Goal: Task Accomplishment & Management: Manage account settings

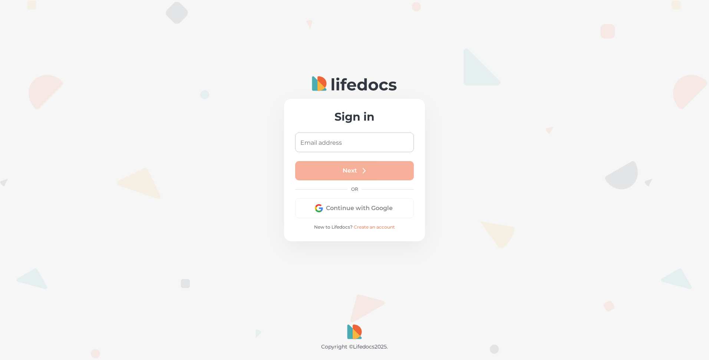
click at [327, 141] on input "Email address" at bounding box center [354, 142] width 119 height 20
type input "[EMAIL_ADDRESS][PERSON_NAME][DOMAIN_NAME]"
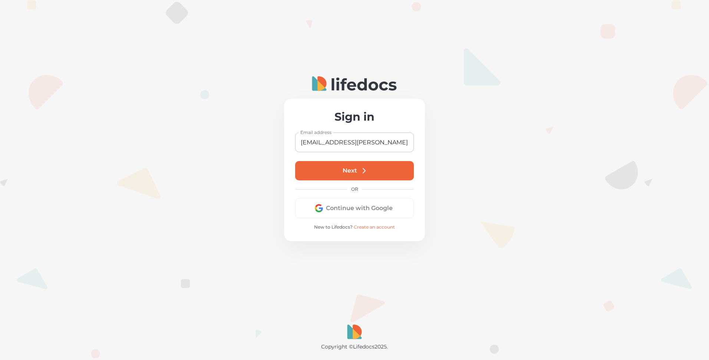
click at [350, 170] on button "Next" at bounding box center [354, 170] width 119 height 19
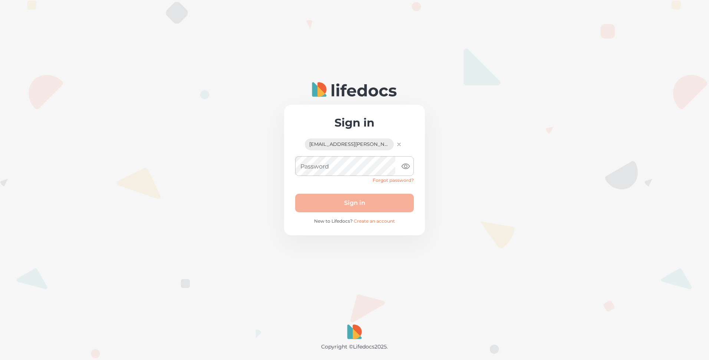
click at [318, 170] on div "Password Password" at bounding box center [354, 166] width 119 height 20
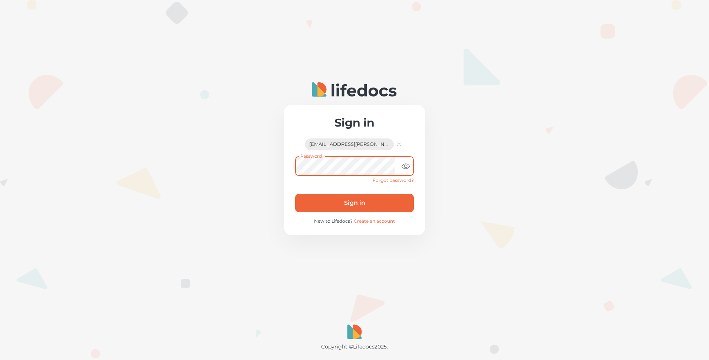
click at [365, 203] on button "Sign in" at bounding box center [354, 203] width 119 height 19
click at [406, 165] on icon "toggle password visibility" at bounding box center [405, 166] width 9 height 9
click at [363, 201] on button "Sign in" at bounding box center [354, 203] width 119 height 19
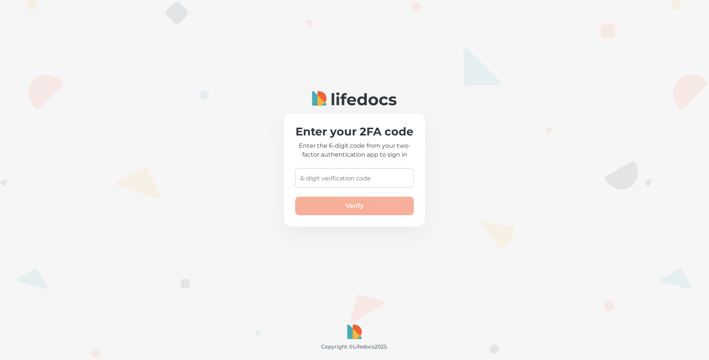
click at [325, 177] on input "6-digit verification code" at bounding box center [354, 178] width 119 height 20
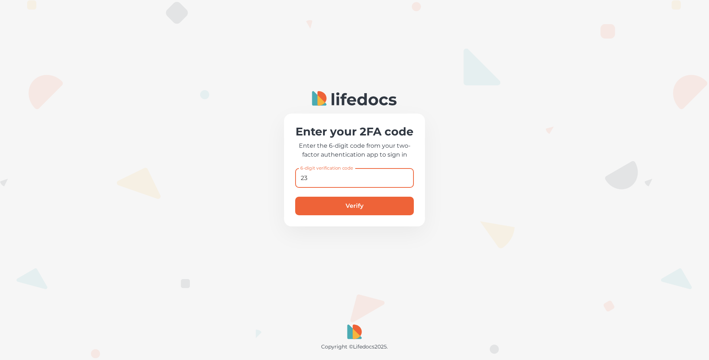
type input "2"
type input "641212"
click at [348, 203] on button "Verify" at bounding box center [354, 206] width 119 height 19
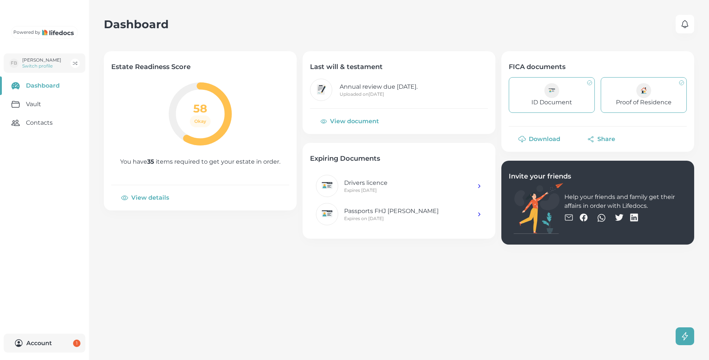
click at [558, 96] on link "ID Document" at bounding box center [552, 95] width 86 height 36
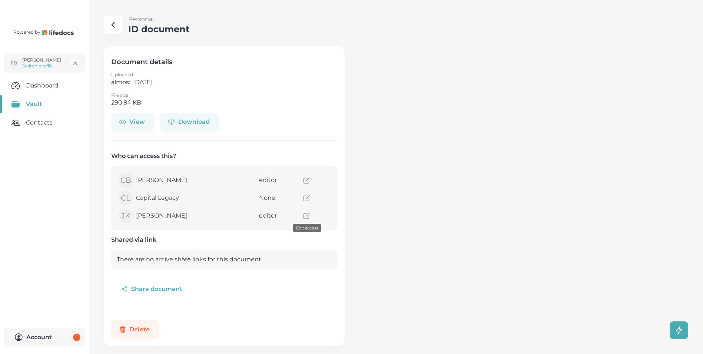
click at [308, 216] on icon "access" at bounding box center [307, 216] width 8 height 8
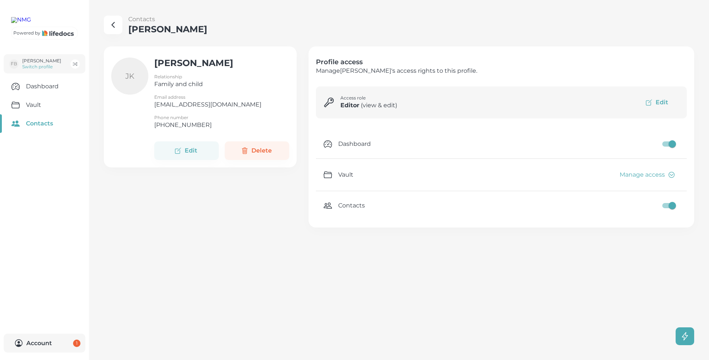
click at [662, 102] on button "Edit" at bounding box center [658, 102] width 44 height 17
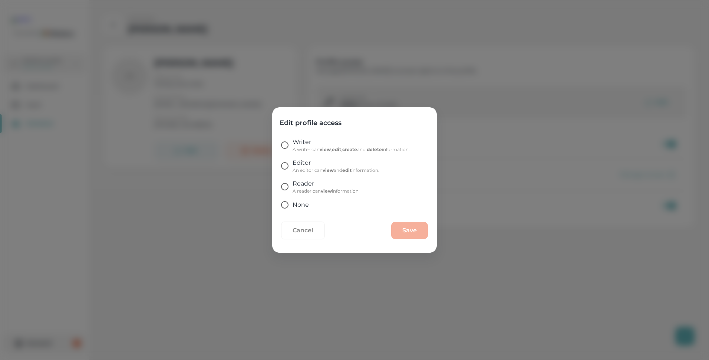
click at [285, 145] on input "Writer A writer can view , edit , create and delete information." at bounding box center [285, 145] width 16 height 16
radio input "true"
click at [287, 187] on input "Reader A reader can view information." at bounding box center [285, 187] width 16 height 16
radio input "true"
click at [284, 166] on input "Editor An editor can view and edit information." at bounding box center [285, 166] width 16 height 16
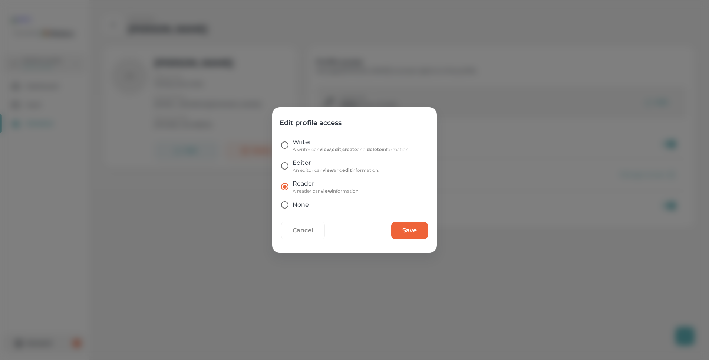
radio input "true"
click at [287, 185] on input "Reader A reader can view information." at bounding box center [285, 187] width 16 height 16
radio input "true"
click at [415, 226] on button "Save" at bounding box center [409, 230] width 37 height 17
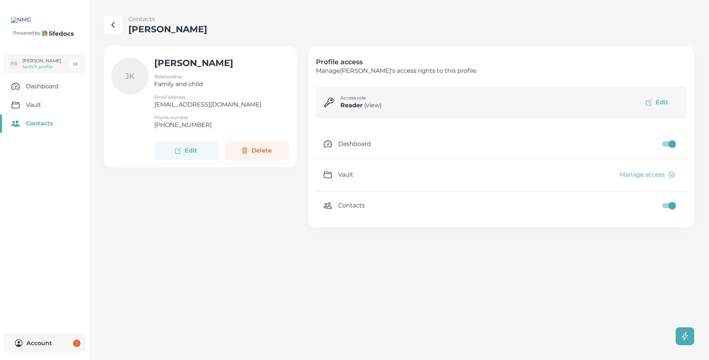
click at [189, 149] on button "Edit" at bounding box center [186, 150] width 65 height 19
select select "ZA"
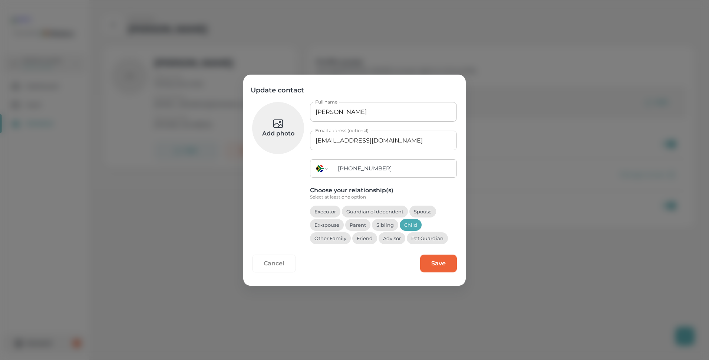
click at [275, 260] on button "Cancel" at bounding box center [274, 263] width 44 height 18
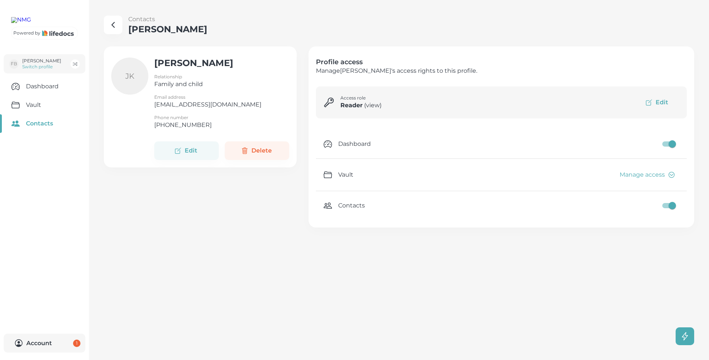
click at [655, 174] on button "Manage access" at bounding box center [646, 174] width 65 height 17
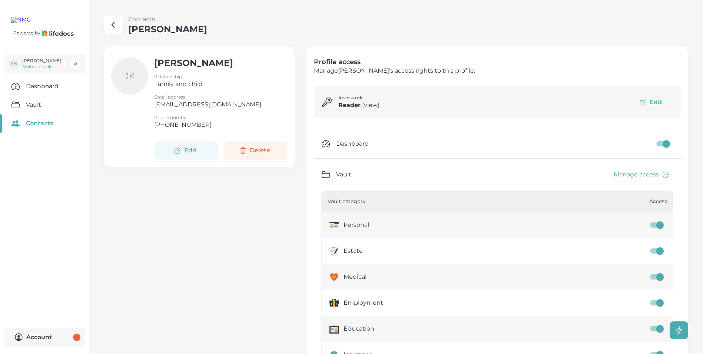
click at [115, 23] on icon "button" at bounding box center [113, 24] width 9 height 9
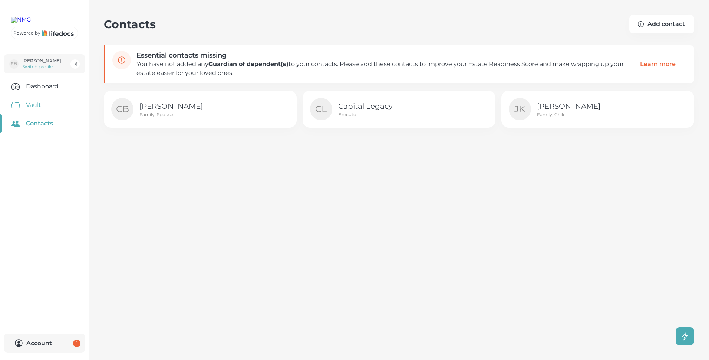
click at [39, 114] on link "Vault" at bounding box center [44, 105] width 89 height 19
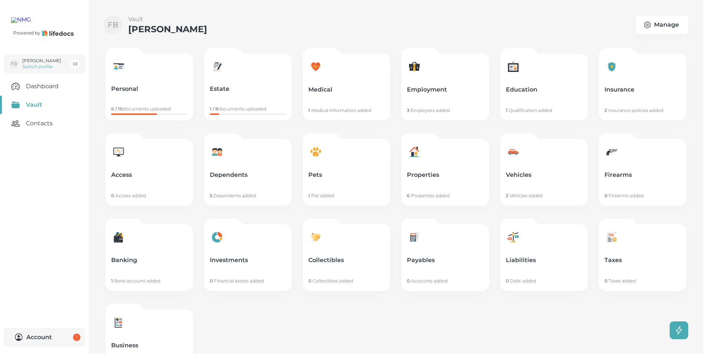
click at [222, 241] on icon at bounding box center [217, 237] width 15 height 15
